Goal: Task Accomplishment & Management: Manage account settings

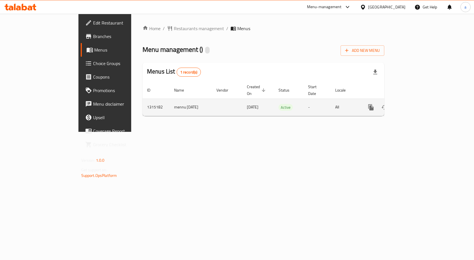
click at [415, 104] on icon "enhanced table" at bounding box center [411, 107] width 7 height 7
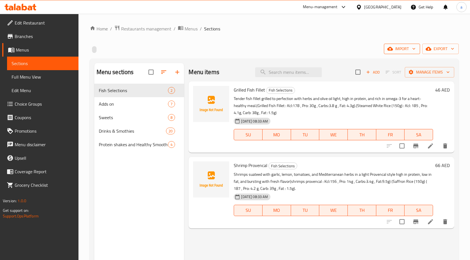
click at [393, 49] on span "import" at bounding box center [401, 48] width 27 height 7
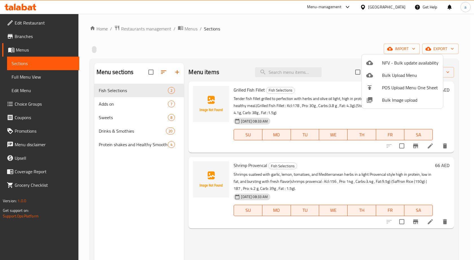
click at [445, 51] on div at bounding box center [237, 130] width 474 height 260
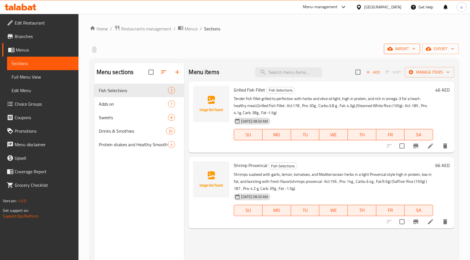
click at [397, 49] on span "import" at bounding box center [401, 48] width 27 height 7
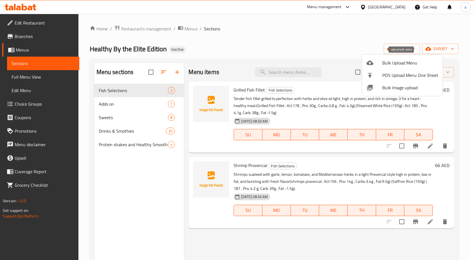
click at [383, 60] on span "Bulk Upload Menu" at bounding box center [410, 63] width 56 height 7
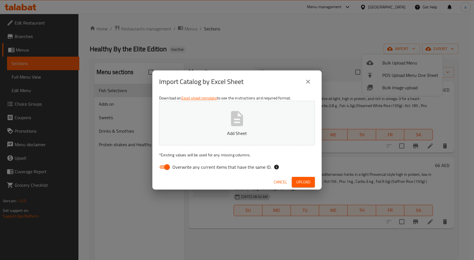
click at [160, 164] on input "Overwrite any current items that have the same ID." at bounding box center [167, 167] width 32 height 11
checkbox input "false"
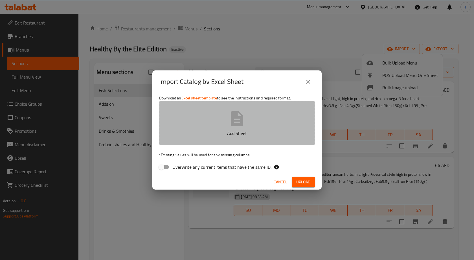
click at [208, 140] on button "Add Sheet" at bounding box center [237, 123] width 156 height 45
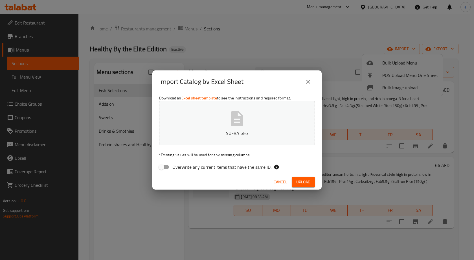
click at [303, 185] on span "Upload" at bounding box center [303, 182] width 14 height 7
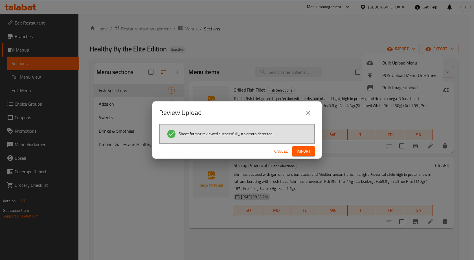
click at [306, 153] on span "Import" at bounding box center [304, 151] width 14 height 7
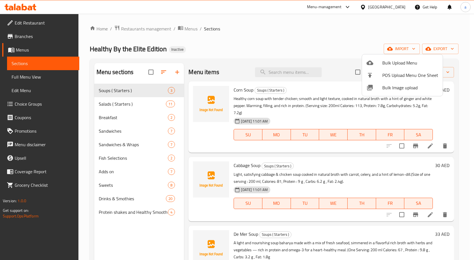
click at [120, 230] on div at bounding box center [237, 130] width 474 height 260
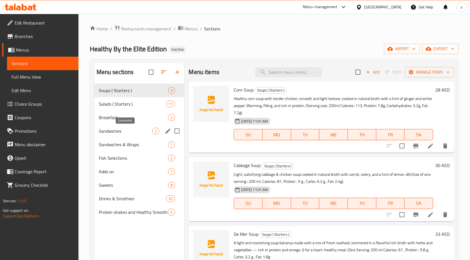
click at [128, 134] on span "Sandwiches" at bounding box center [126, 131] width 54 height 7
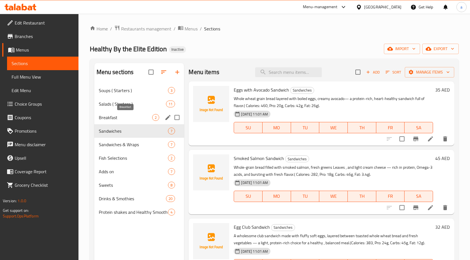
click at [130, 120] on span "Breakfast" at bounding box center [126, 117] width 54 height 7
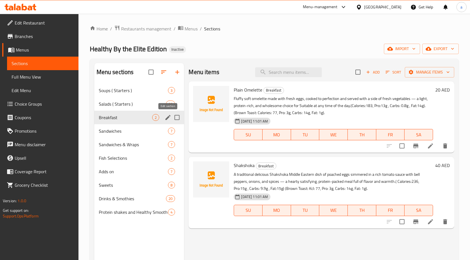
click at [167, 116] on icon "edit" at bounding box center [167, 117] width 7 height 7
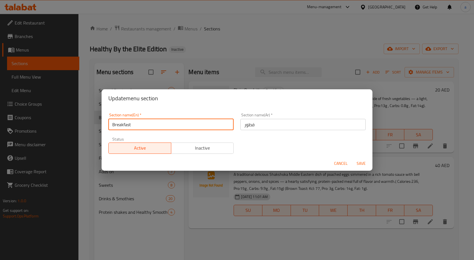
drag, startPoint x: 155, startPoint y: 126, endPoint x: 109, endPoint y: 125, distance: 45.7
click at [109, 125] on input "Breakfast" at bounding box center [170, 124] width 125 height 11
paste input "Plates ( Breakfast )"
type input "Plates ( Breakfast )"
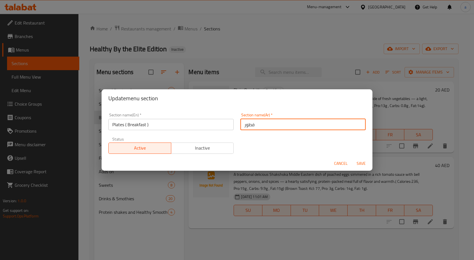
click at [255, 124] on input "فطور" at bounding box center [302, 124] width 125 height 11
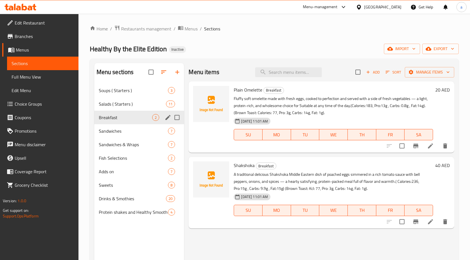
click at [166, 117] on icon "edit" at bounding box center [167, 117] width 7 height 7
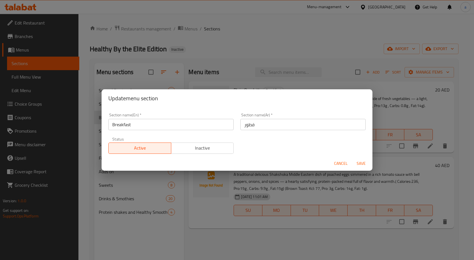
click at [263, 124] on input "فطور" at bounding box center [302, 124] width 125 height 11
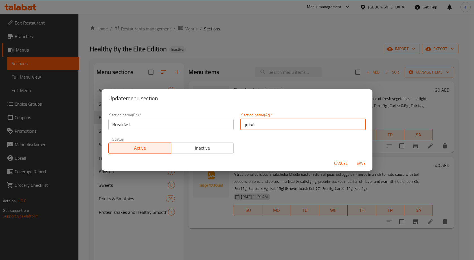
click at [263, 124] on input "فطور" at bounding box center [302, 124] width 125 height 11
type input "ا"
type input "الاطباق (الفطور)"
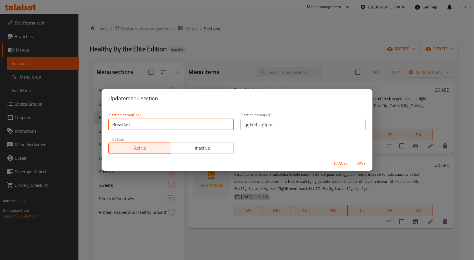
click at [133, 124] on input "Breakfast" at bounding box center [170, 124] width 125 height 11
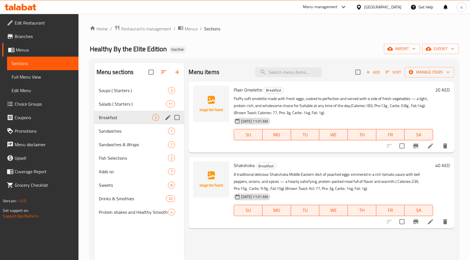
click at [168, 120] on icon "edit" at bounding box center [167, 117] width 7 height 7
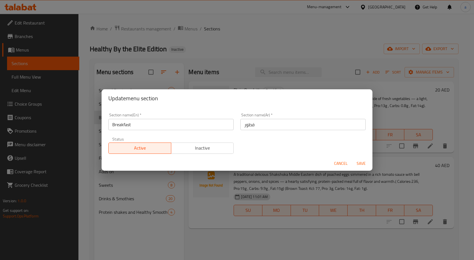
click at [151, 125] on input "Breakfast" at bounding box center [170, 124] width 125 height 11
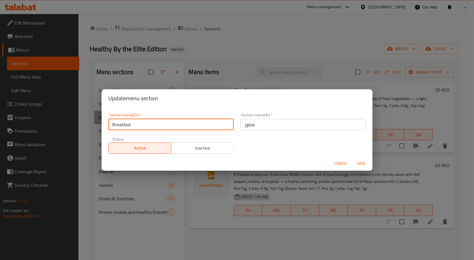
click at [151, 125] on input "Breakfast" at bounding box center [170, 124] width 125 height 11
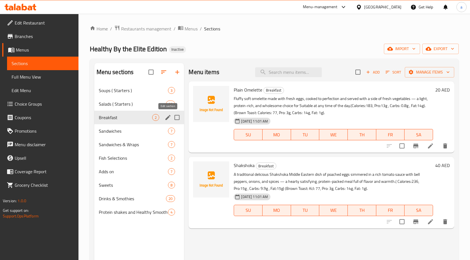
click at [164, 118] on icon "edit" at bounding box center [167, 117] width 7 height 7
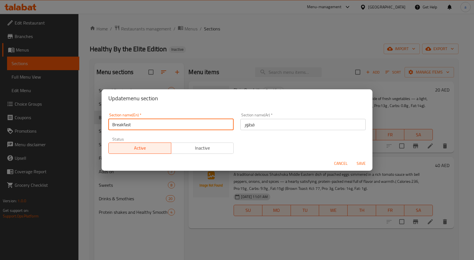
click at [139, 126] on input "Breakfast" at bounding box center [170, 124] width 125 height 11
type input "Plates (Breakfast)"
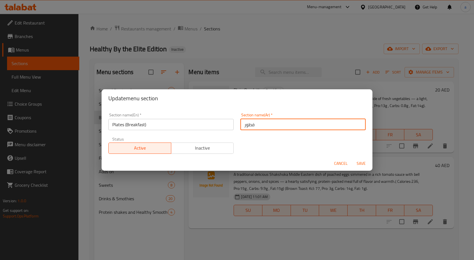
click at [266, 126] on input "فطور" at bounding box center [302, 124] width 125 height 11
drag, startPoint x: 241, startPoint y: 128, endPoint x: 253, endPoint y: 129, distance: 11.9
click at [253, 129] on input "فطور" at bounding box center [302, 124] width 125 height 11
type input "الاطباق ( الفطور )"
click at [362, 163] on span "Save" at bounding box center [361, 163] width 14 height 7
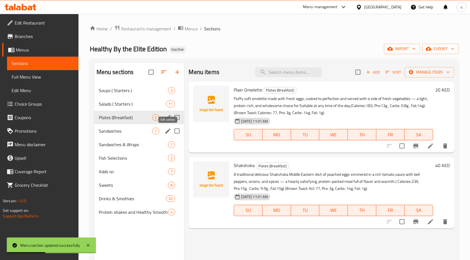
click at [166, 131] on icon "edit" at bounding box center [167, 131] width 7 height 7
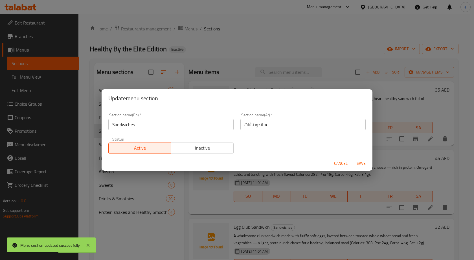
click at [165, 127] on input "Sandwiches" at bounding box center [170, 124] width 125 height 11
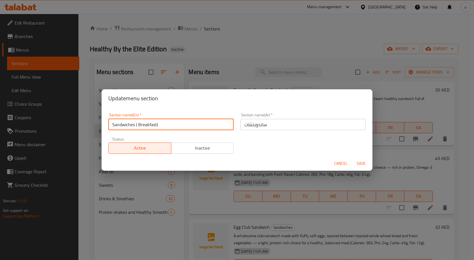
type input "Sandwiches ( Breakfast)"
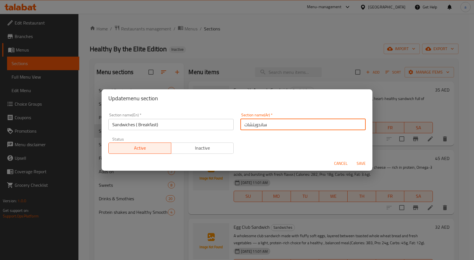
click at [260, 128] on input "ساندويتشات" at bounding box center [302, 124] width 125 height 11
click at [318, 126] on input "ساندويتشات ( الفطور )" at bounding box center [302, 124] width 125 height 11
type input "ساندويتشات ( الافطار )"
click at [361, 164] on span "Save" at bounding box center [361, 163] width 14 height 7
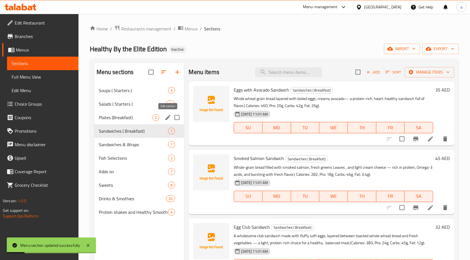
click at [166, 116] on icon "edit" at bounding box center [167, 117] width 7 height 7
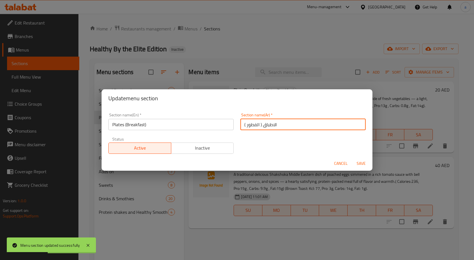
drag, startPoint x: 245, startPoint y: 126, endPoint x: 256, endPoint y: 126, distance: 11.0
click at [256, 126] on input "الاطباق ( الفطور )" at bounding box center [302, 124] width 125 height 11
type input "الاطباق ( الافطار )"
click at [356, 162] on span "Save" at bounding box center [361, 163] width 14 height 7
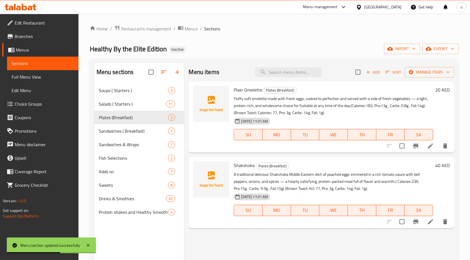
click at [46, 79] on span "Full Menu View" at bounding box center [43, 77] width 62 height 7
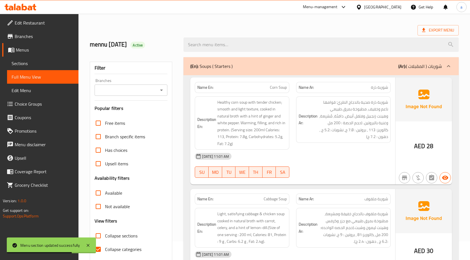
scroll to position [56, 0]
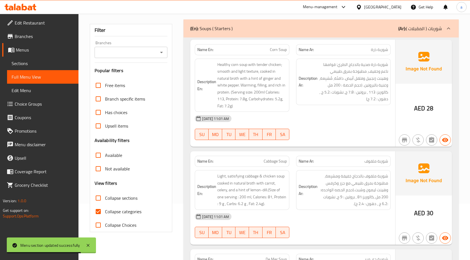
click at [102, 214] on input "Collapse categories" at bounding box center [98, 212] width 14 height 14
checkbox input "false"
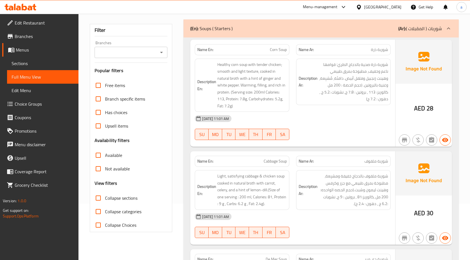
click at [100, 202] on input "Collapse sections" at bounding box center [98, 199] width 14 height 14
checkbox input "true"
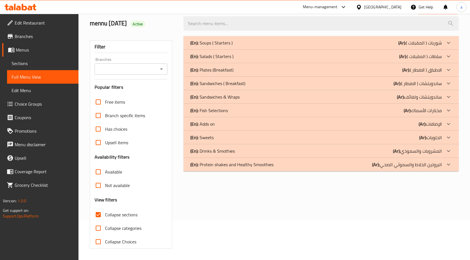
scroll to position [40, 0]
click at [407, 43] on p "(Ar): شوربات ( المقبلات )" at bounding box center [419, 42] width 43 height 7
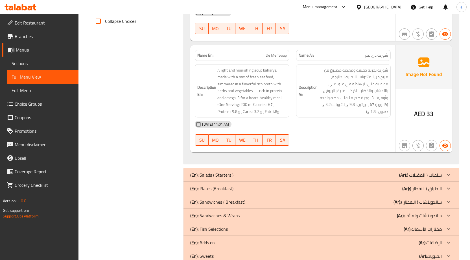
scroll to position [302, 0]
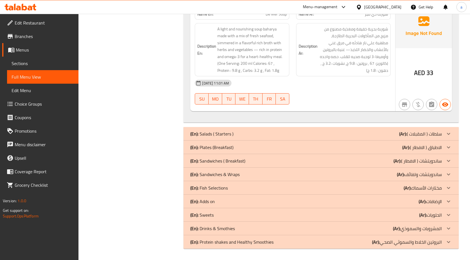
click at [416, 129] on div "(En): Salads ( Starters ) (Ar): سلطات ( المقبلات )" at bounding box center [320, 134] width 275 height 14
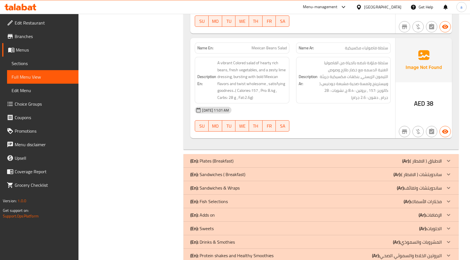
scroll to position [1509, 0]
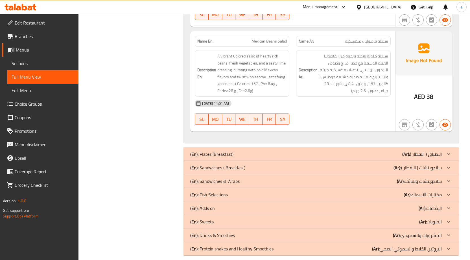
click at [427, 151] on p "(Ar): الاطباق ( الافطار )" at bounding box center [421, 154] width 39 height 7
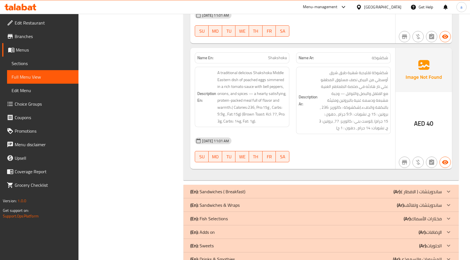
scroll to position [1771, 0]
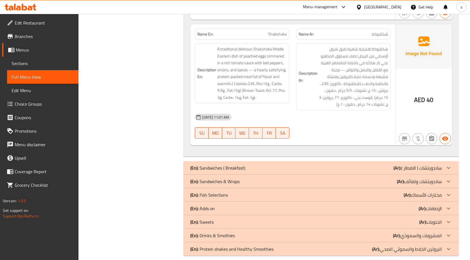
click at [367, 161] on div "(En): Sandwiches ( Breakfast) (Ar): ساندويتشات ( الافطار )" at bounding box center [320, 168] width 275 height 14
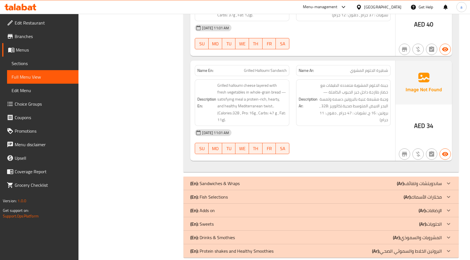
scroll to position [2510, 0]
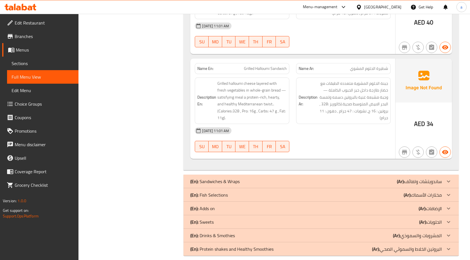
click at [362, 178] on div "(En): Sandwiches & Wraps (Ar): ساندويتشات ولفائف" at bounding box center [315, 181] width 251 height 7
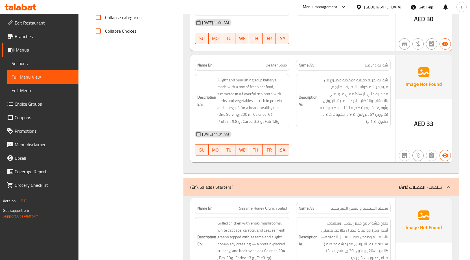
scroll to position [254, 0]
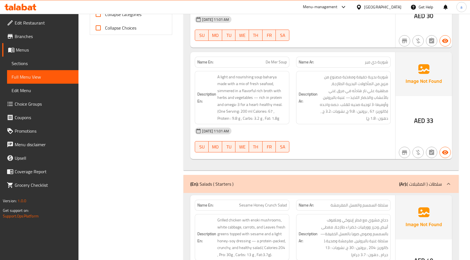
click at [270, 60] on span "De Mer Soup" at bounding box center [275, 62] width 21 height 6
copy span "De Mer Soup"
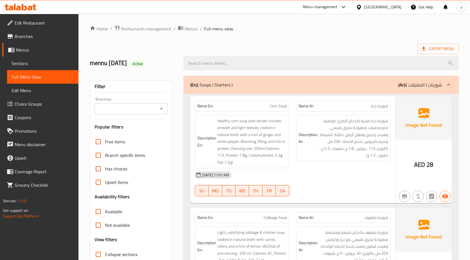
click at [32, 61] on span "Sections" at bounding box center [43, 63] width 62 height 7
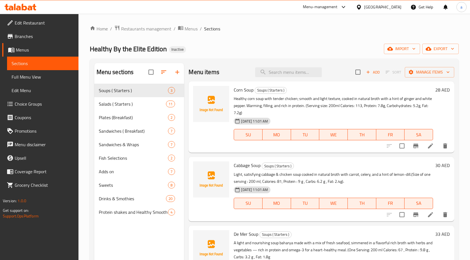
click at [316, 37] on div "Home / Restaurants management / Menus / Sections Healthy By the Elite Edition I…" at bounding box center [274, 176] width 369 height 303
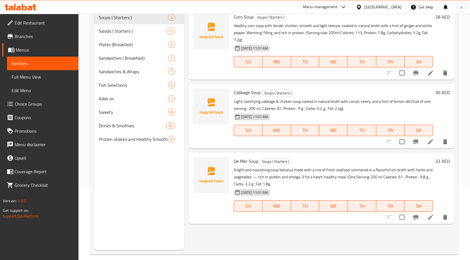
scroll to position [79, 0]
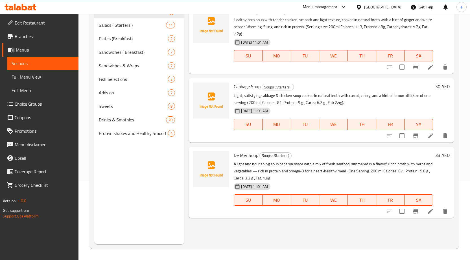
click at [428, 212] on icon at bounding box center [430, 211] width 7 height 7
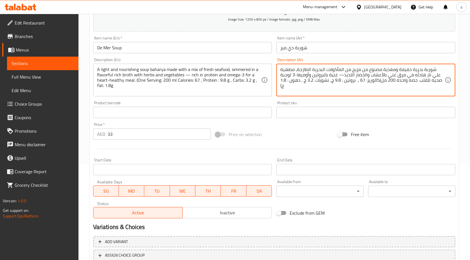
scroll to position [138, 0]
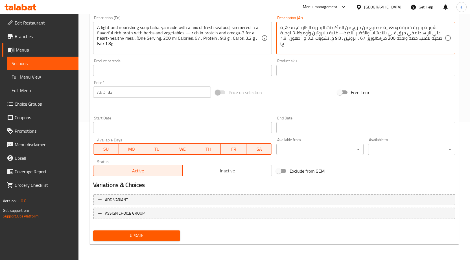
type textarea "شوربة بحرية خفيفة ومغذية مصنوع من مزيج من المأكولات البحرية الطازجة، مطهية علي …"
click at [162, 239] on span "Update" at bounding box center [137, 235] width 78 height 7
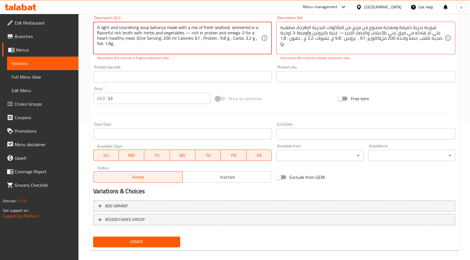
click at [162, 242] on span "Update" at bounding box center [137, 242] width 78 height 7
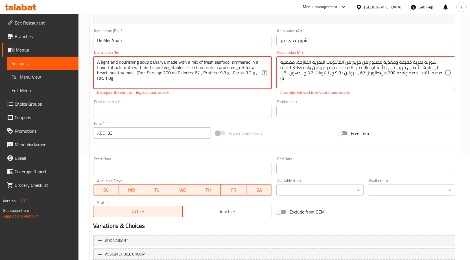
scroll to position [25, 0]
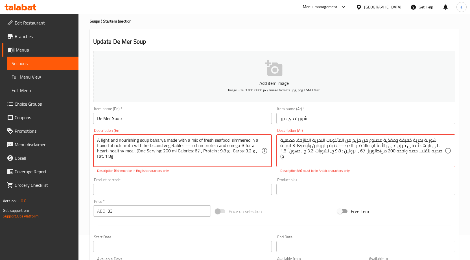
click at [144, 157] on textarea "A light and nourishing soup baharya made with a mix of fresh seafood, simmered …" at bounding box center [179, 151] width 164 height 27
click at [159, 144] on textarea "A light and nourishing soup baharya made with a mix of fresh seafood, simmered …" at bounding box center [179, 151] width 164 height 27
click at [159, 140] on textarea "A light and nourishing soup baharya made with a mix of fresh seafood, simmered …" at bounding box center [179, 151] width 164 height 27
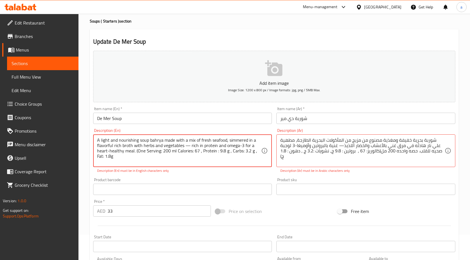
type textarea "A light and nourishing soup bahrya made with a mix of fresh seafood, simmered i…"
click at [226, 172] on p "Description (En) must be in English characters only" at bounding box center [182, 170] width 171 height 5
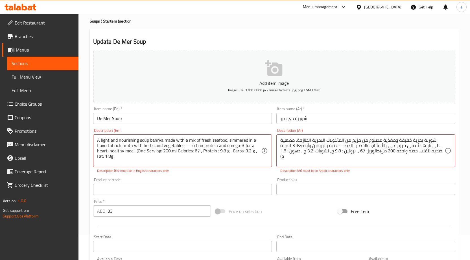
click at [177, 175] on div "Description (En) A light and nourishing soup bahrya made with a mix of fresh se…" at bounding box center [182, 150] width 183 height 49
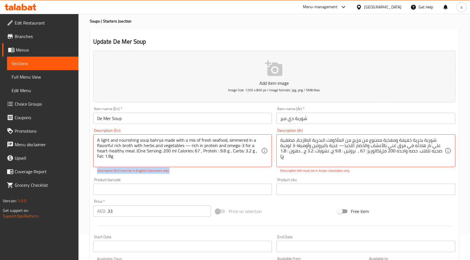
click at [177, 175] on div "Description (En) A light and nourishing soup bahrya made with a mix of fresh se…" at bounding box center [182, 150] width 183 height 49
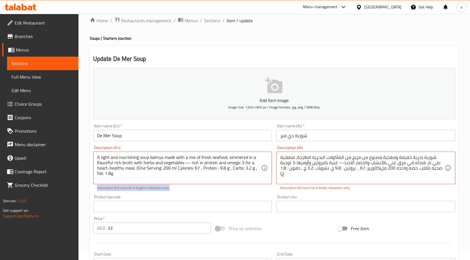
scroll to position [0, 0]
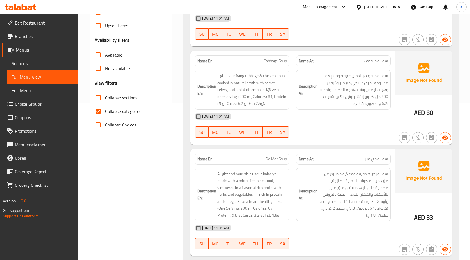
scroll to position [169, 0]
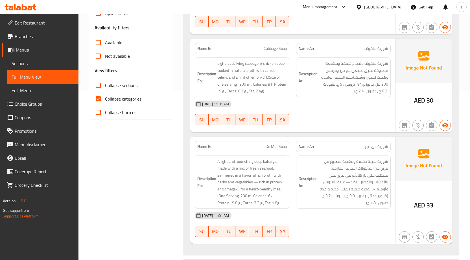
click at [96, 99] on input "Collapse categories" at bounding box center [98, 99] width 14 height 14
checkbox input "false"
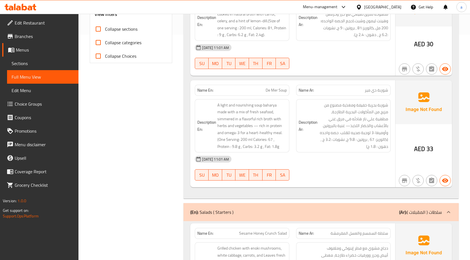
scroll to position [254, 0]
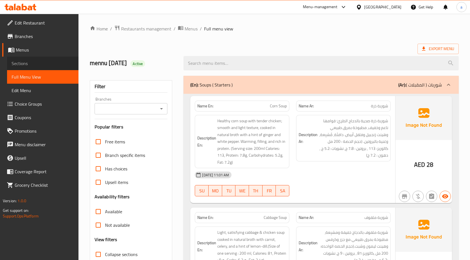
click at [47, 66] on span "Sections" at bounding box center [43, 63] width 62 height 7
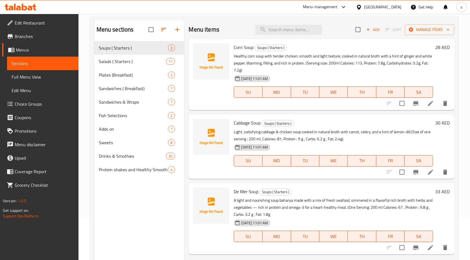
scroll to position [79, 0]
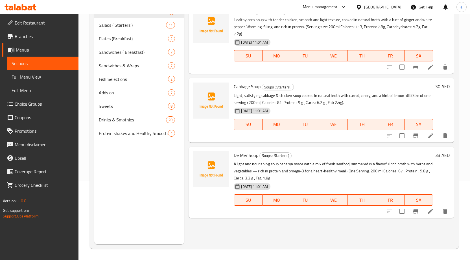
click at [433, 214] on icon at bounding box center [430, 211] width 7 height 7
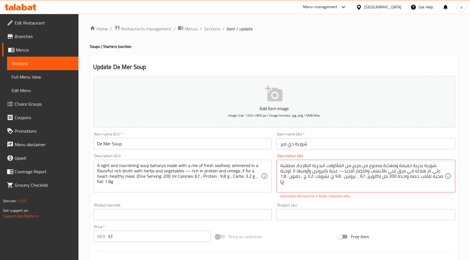
click at [388, 194] on div "Description (Ar) شوربة بحرية خفيفة ومغذية مصنوع من مزيج من المأكولات البحرية ال…" at bounding box center [365, 176] width 183 height 49
click at [388, 194] on p "Description (Ar) must be in Arabic characters only" at bounding box center [365, 196] width 171 height 5
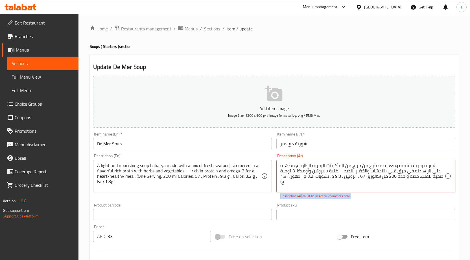
click at [387, 196] on p "Description (Ar) must be in Arabic characters only" at bounding box center [365, 196] width 171 height 5
click at [279, 179] on div "شوربة بحرية خفيفة ومغذية مصنوع من مزيج من المأكولات البحرية الطازجة، مطهية علي …" at bounding box center [365, 176] width 179 height 33
click at [278, 179] on div "شوربة بحرية خفيفة ومغذية مصنوع من مزيج من المأكولات البحرية الطازجة، مطهية علي …" at bounding box center [365, 176] width 179 height 33
click at [444, 181] on div "شوربة بحرية خفيفة ومغذية مصنوع من مزيج من المأكولات البحرية الطازجة، مطهية علي …" at bounding box center [365, 176] width 179 height 33
click at [280, 175] on div "شوربة بحرية خفيفة ومغذية مصنوع من مزيج من المأكولات البحرية الطازجة، مطهية علي …" at bounding box center [365, 176] width 179 height 33
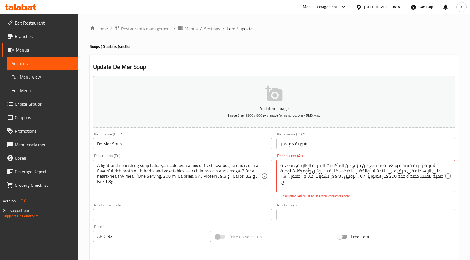
click at [282, 177] on textarea "شوربة بحرية خفيفة ومغذية مصنوع من مزيج من المأكولات البحرية الطازجة، مطهية علي …" at bounding box center [362, 176] width 164 height 27
click at [277, 179] on div "شوربة بحرية خفيفة ومغذية مصنوع من مزيج من المأكولات البحرية الطازجة، مطهية علي …" at bounding box center [365, 176] width 179 height 33
click at [281, 179] on textarea "شوربة بحرية خفيفة ومغذية مصنوع من مزيج من المأكولات البحرية الطازجة، مطهية علي …" at bounding box center [362, 176] width 164 height 27
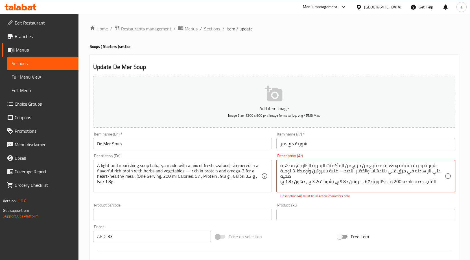
click at [434, 179] on textarea "شوربة بحرية خفيفة ومغذية مصنوع من مزيج من المأكولات البحرية الطازجة، مطهية علي …" at bounding box center [362, 176] width 164 height 27
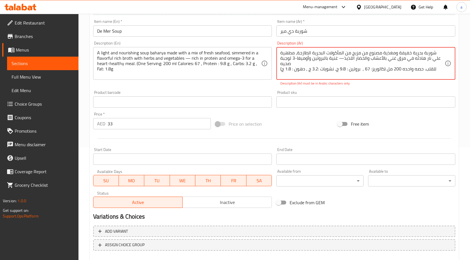
scroll to position [12, 0]
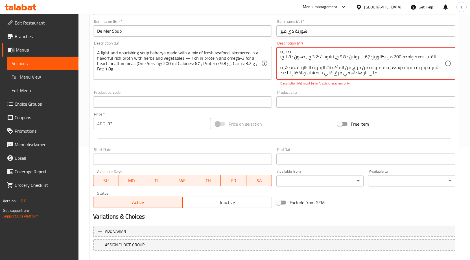
click at [351, 75] on textarea "شوربة بحرية خفيفة ومغذية مصنوع من مزيج من المأكولات البحرية الطازجة، مطهية علي …" at bounding box center [362, 63] width 164 height 27
click at [280, 72] on div "شوربة بحرية خفيفة ومغذية مصنوع من مزيج من المأكولات البحرية الطازجة، مطهية علي …" at bounding box center [365, 63] width 179 height 33
click at [281, 73] on textarea "شوربة بحرية خفيفة ومغذية مصنوع من مزيج من المأكولات البحرية الطازجة، مطهية علي …" at bounding box center [362, 63] width 164 height 27
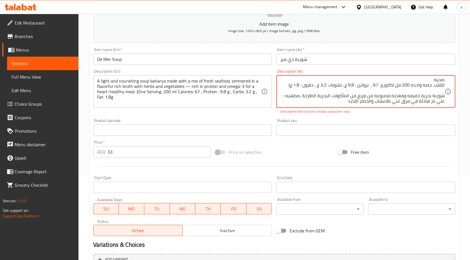
click at [343, 102] on textarea "شوربة بحرية خفيفة ومغذية مصنوع من مزيج من المأكولات البحرية الطازجة، مطهية علي …" at bounding box center [362, 91] width 164 height 27
click at [329, 102] on textarea "شوربة بحرية خفيفة ومغذية مصنوع من مزيج من المأكولات البحرية الطازجة، مطهية علي …" at bounding box center [362, 91] width 164 height 27
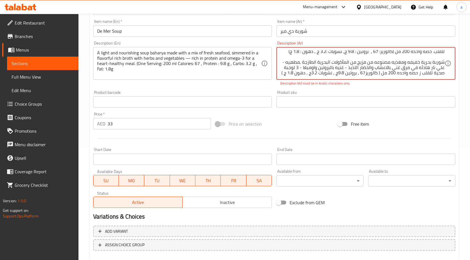
scroll to position [0, 0]
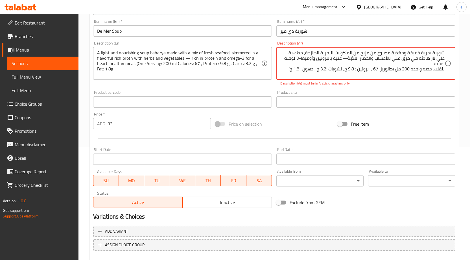
drag, startPoint x: 290, startPoint y: 70, endPoint x: 445, endPoint y: 52, distance: 155.9
click at [445, 52] on div "شوربة بحرية خفيفة ومغذية مصنوع من مزيج من المأكولات البحرية الطازجة، مطهية علي …" at bounding box center [365, 63] width 179 height 33
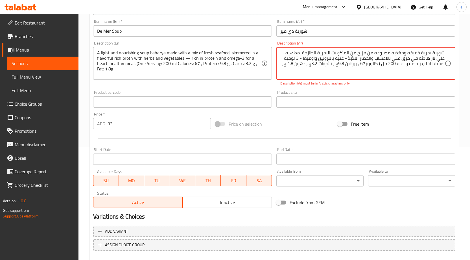
scroll to position [7, 0]
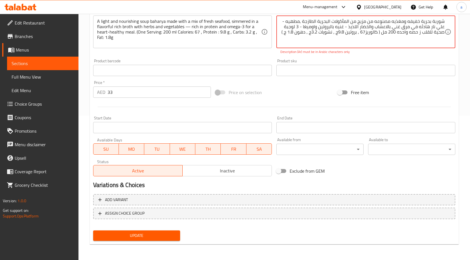
type textarea "شوربة بحرية خفيفه ومغذيه مصنوعه من مزيج من المأكولات البحرية الطازجة ,مطهيه - ع…"
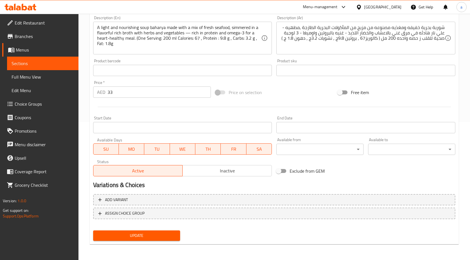
click at [376, 60] on div "Product sku Product sku" at bounding box center [365, 67] width 179 height 17
click at [159, 235] on span "Update" at bounding box center [137, 235] width 78 height 7
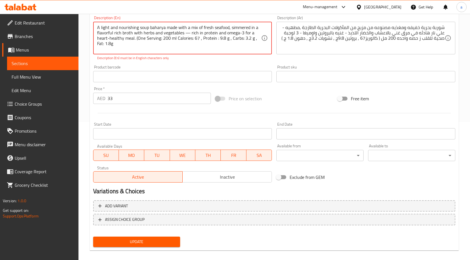
click at [119, 44] on textarea "A light and nourishing soup baharya made with a mix of fresh seafood, simmered …" at bounding box center [179, 38] width 164 height 27
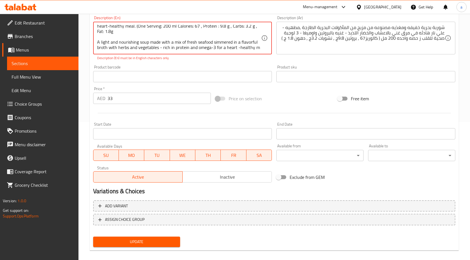
scroll to position [17, 0]
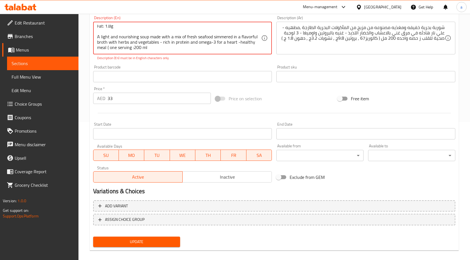
paste textarea "Calories"
click at [191, 49] on textarea "A light and nourishing soup baharya made with a mix of fresh seafood, simmered …" at bounding box center [179, 38] width 164 height 27
click at [224, 50] on textarea "A light and nourishing soup baharya made with a mix of fresh seafood, simmered …" at bounding box center [179, 38] width 164 height 27
click at [222, 57] on p "Description (En) must be in English characters only" at bounding box center [182, 58] width 171 height 5
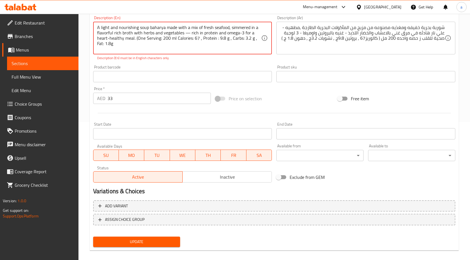
drag, startPoint x: 114, startPoint y: 28, endPoint x: 93, endPoint y: 19, distance: 22.2
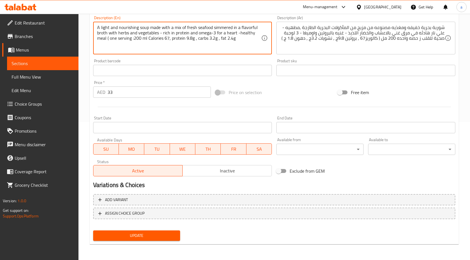
type textarea "A light and nourishing soup made with a mix of fresh seafood simmered in a flav…"
click at [146, 54] on div "A light and nourishing soup made with a mix of fresh seafood simmered in a flav…" at bounding box center [182, 38] width 179 height 33
click at [146, 58] on div "Product barcode Product barcode" at bounding box center [182, 68] width 183 height 22
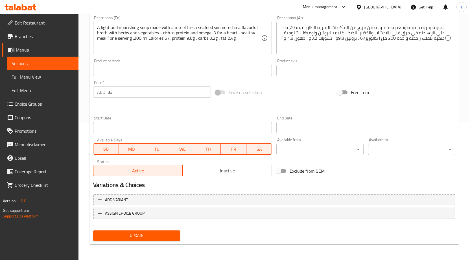
click at [153, 233] on span "Update" at bounding box center [137, 235] width 78 height 7
click at [31, 81] on link "Full Menu View" at bounding box center [42, 77] width 71 height 14
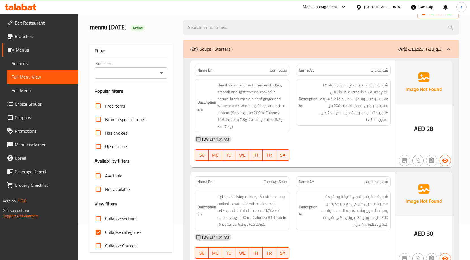
scroll to position [92, 0]
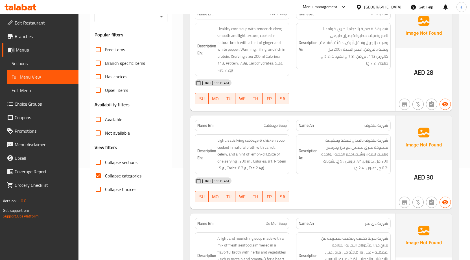
click at [97, 159] on input "Collapse sections" at bounding box center [98, 163] width 14 height 14
checkbox input "true"
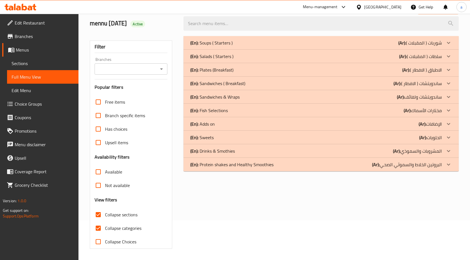
click at [98, 222] on input "Collapse categories" at bounding box center [98, 229] width 14 height 14
checkbox input "false"
click at [221, 41] on p "(En): Soups ( Starters )" at bounding box center [211, 42] width 42 height 7
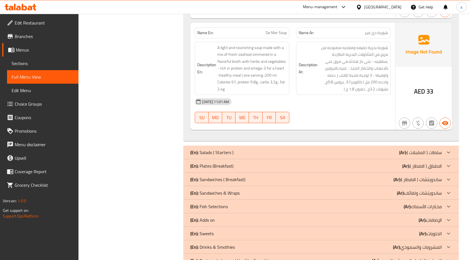
scroll to position [302, 0]
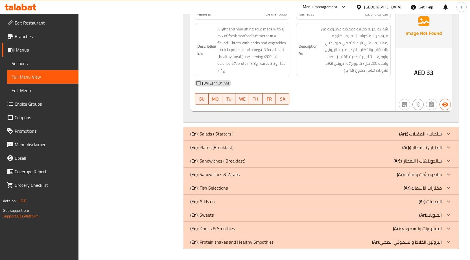
click at [221, 132] on p "(En): Salads ( Starters )" at bounding box center [211, 134] width 43 height 7
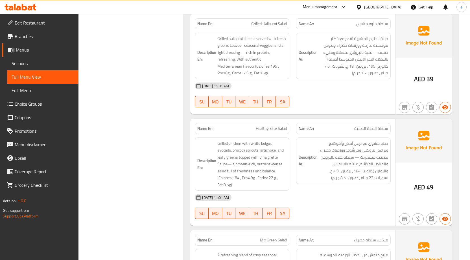
scroll to position [866, 0]
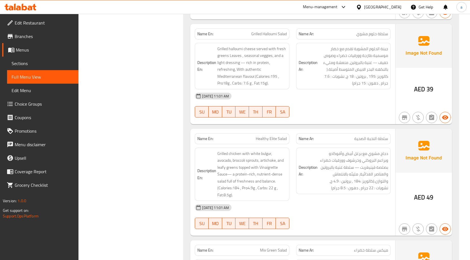
click at [270, 33] on span "Grilled Halloumi Salad" at bounding box center [269, 34] width 36 height 6
copy span "Grilled Halloumi Salad"
click at [351, 102] on div "[DATE] 11:01 AM" at bounding box center [292, 96] width 203 height 14
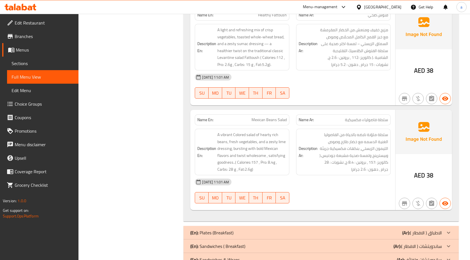
scroll to position [1509, 0]
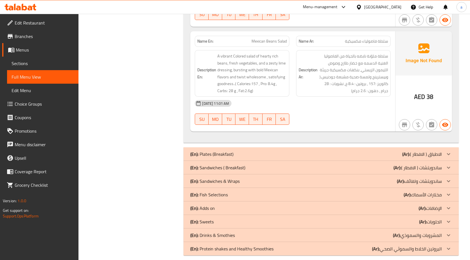
click at [419, 151] on p "(Ar): الاطباق ( الافطار )" at bounding box center [421, 154] width 39 height 7
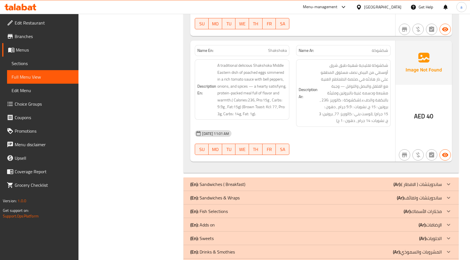
scroll to position [1771, 0]
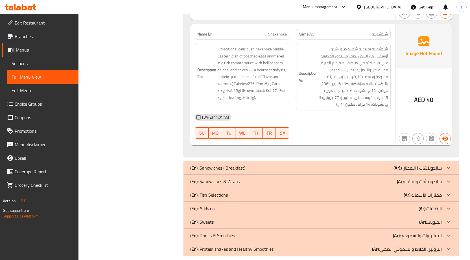
click at [349, 165] on div "(En): Sandwiches ( Breakfast) (Ar): ساندويتشات ( الافطار )" at bounding box center [315, 168] width 251 height 7
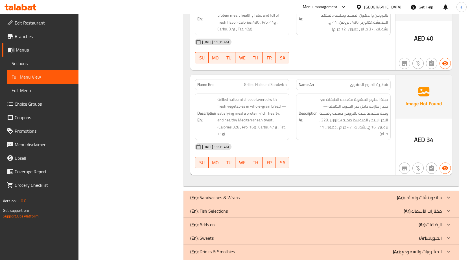
scroll to position [2510, 0]
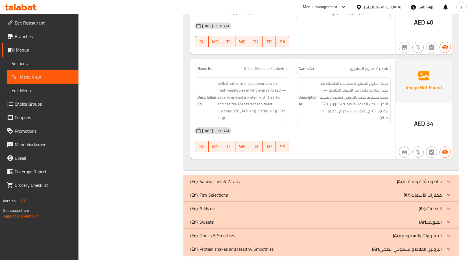
click at [434, 178] on p "(Ar): ساندويتشات ولفائف" at bounding box center [419, 181] width 45 height 7
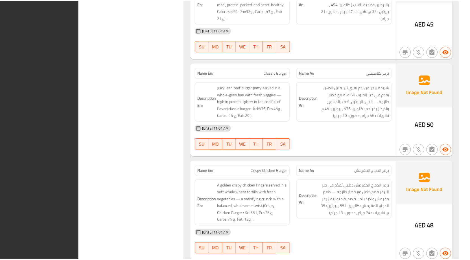
scroll to position [3256, 0]
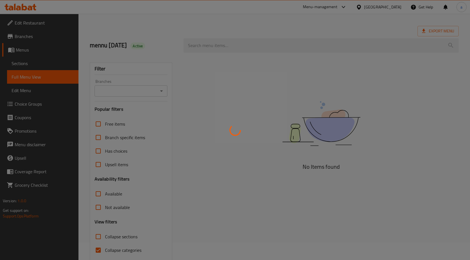
scroll to position [40, 0]
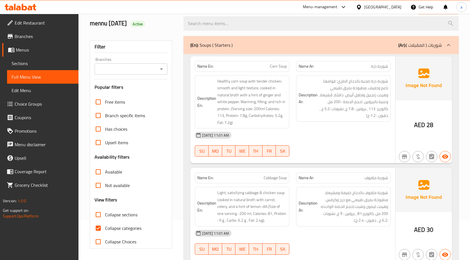
click at [99, 227] on input "Collapse categories" at bounding box center [98, 229] width 14 height 14
checkbox input "false"
click at [99, 217] on input "Collapse sections" at bounding box center [98, 215] width 14 height 14
checkbox input "true"
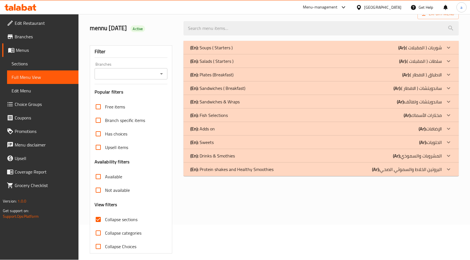
scroll to position [20, 0]
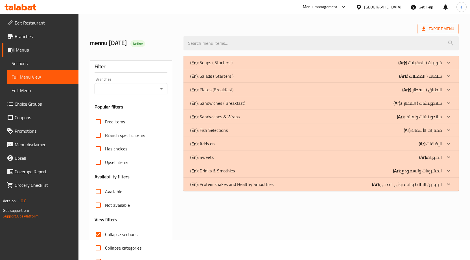
click at [54, 38] on span "Branches" at bounding box center [44, 36] width 59 height 7
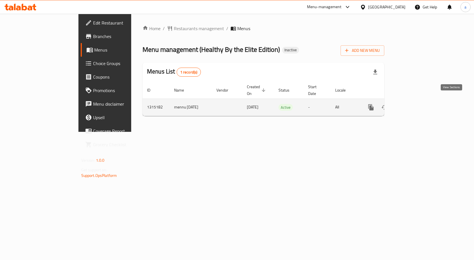
click at [415, 104] on icon "enhanced table" at bounding box center [411, 107] width 7 height 7
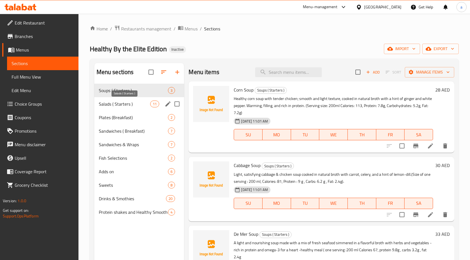
click at [126, 105] on span "Salads ( Starters )" at bounding box center [125, 104] width 52 height 7
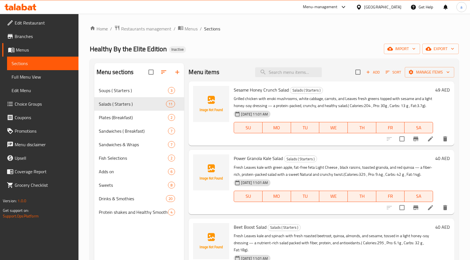
click at [349, 39] on div "Home / Restaurants management / Menus / Sections Healthy By the Elite Edition I…" at bounding box center [274, 176] width 369 height 303
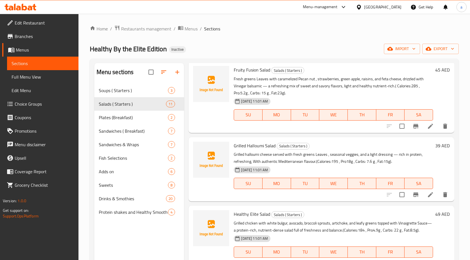
scroll to position [284, 0]
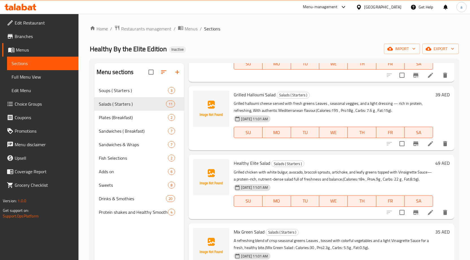
click at [422, 149] on li at bounding box center [430, 144] width 16 height 10
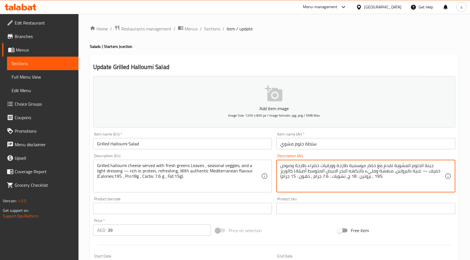
type textarea "جبنة الحلوم المشوية تقدم مع خضار موسمية طازجة وورقيات خضراء طازجة وصوص خفيف — غ…"
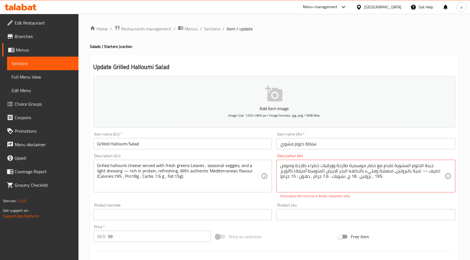
click at [293, 226] on div "Add item image Image Size: 1200 x 800 px / Image formats: jpg, png / 5MB Max. I…" at bounding box center [274, 198] width 366 height 249
click at [53, 69] on link "Sections" at bounding box center [42, 64] width 71 height 14
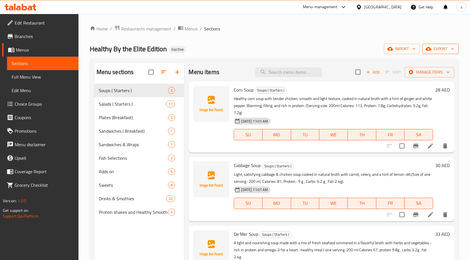
click at [436, 44] on button "export" at bounding box center [440, 49] width 36 height 10
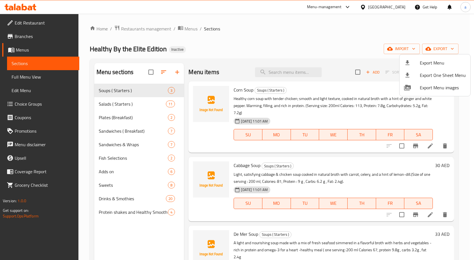
click at [435, 56] on ul "Export Menu Export One Sheet Menu Export Menu images" at bounding box center [434, 75] width 71 height 42
click at [433, 60] on span "Export Menu" at bounding box center [443, 63] width 46 height 7
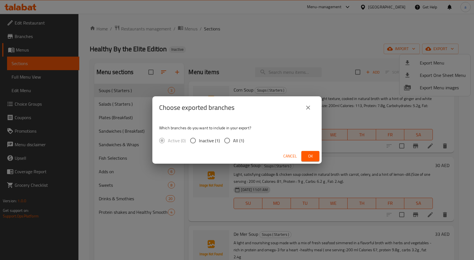
click at [233, 145] on label "All (1)" at bounding box center [232, 141] width 23 height 12
click at [233, 145] on input "All (1)" at bounding box center [227, 141] width 12 height 12
radio input "true"
click at [311, 157] on span "Ok" at bounding box center [310, 156] width 9 height 7
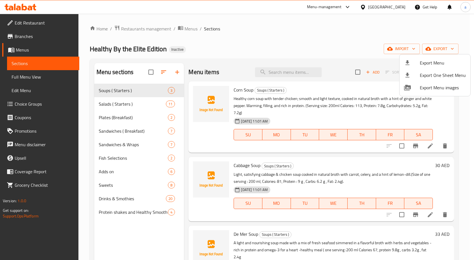
click at [300, 30] on div at bounding box center [237, 130] width 474 height 260
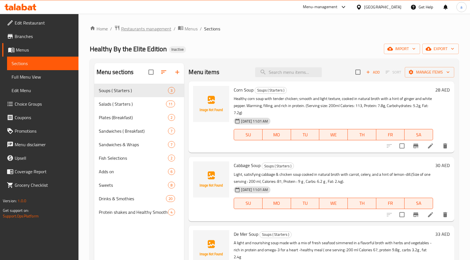
click at [147, 29] on span "Restaurants management" at bounding box center [146, 28] width 50 height 7
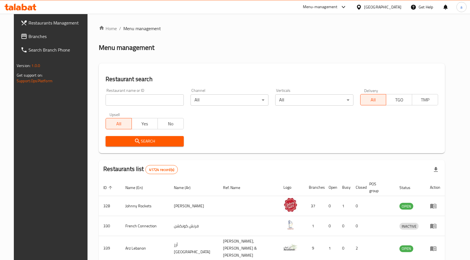
click at [386, 35] on div "Home / Menu management Menu management Restaurant search Restaurant name or ID …" at bounding box center [272, 218] width 346 height 386
click at [56, 41] on link "Branches" at bounding box center [54, 37] width 76 height 14
